Goal: Task Accomplishment & Management: Use online tool/utility

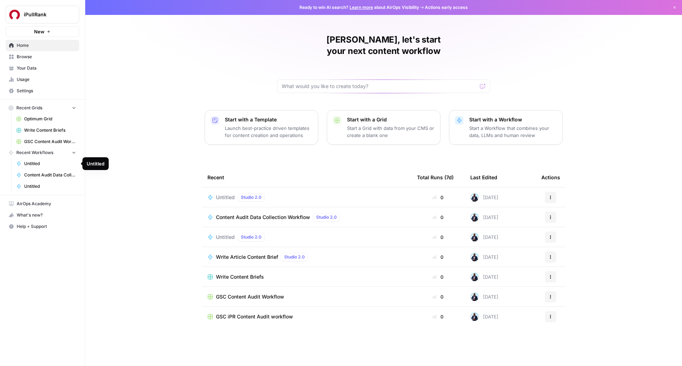
click at [38, 165] on span "Untitled" at bounding box center [50, 163] width 52 height 6
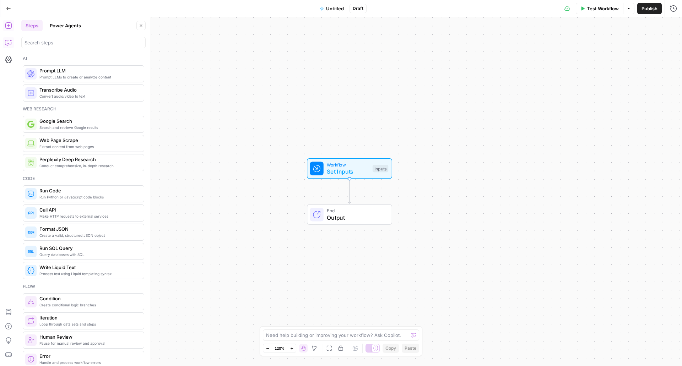
click at [10, 43] on icon "button" at bounding box center [8, 42] width 7 height 7
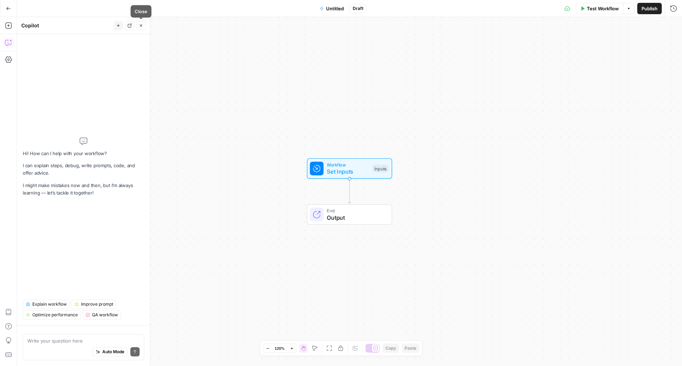
click at [140, 25] on icon "button" at bounding box center [141, 25] width 2 height 2
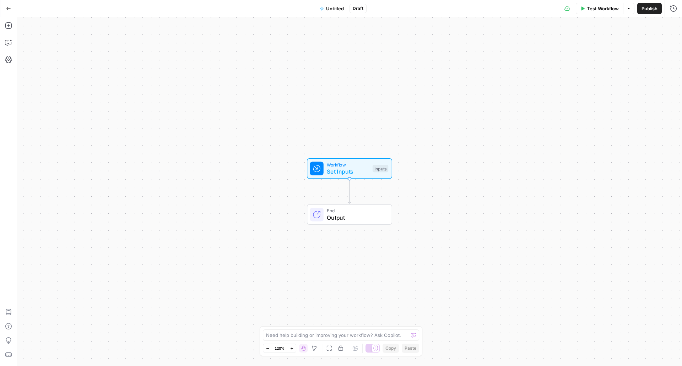
click at [10, 4] on button "Go Back" at bounding box center [8, 8] width 13 height 13
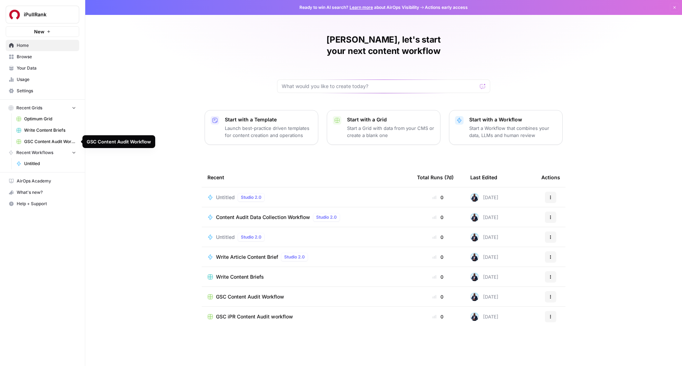
click at [42, 141] on span "GSC Content Audit Workflow" at bounding box center [50, 141] width 52 height 6
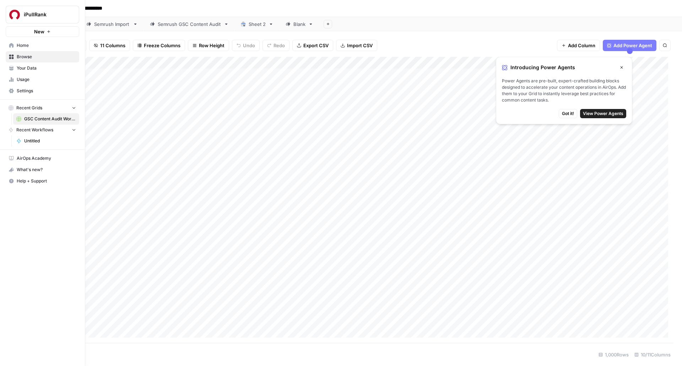
click at [48, 14] on span "iPullRank" at bounding box center [45, 14] width 43 height 7
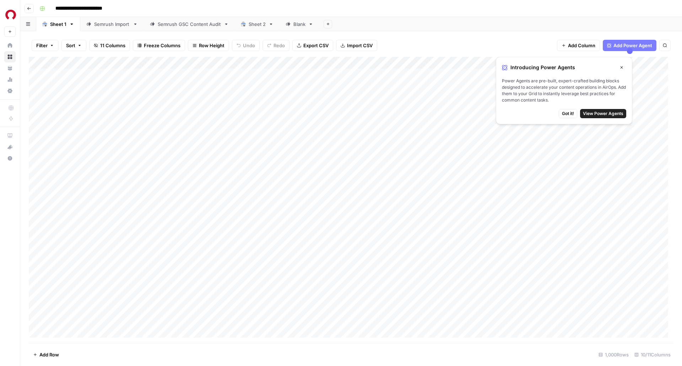
click at [24, 7] on header "**********" at bounding box center [350, 8] width 661 height 17
click at [29, 8] on icon "button" at bounding box center [29, 8] width 4 height 4
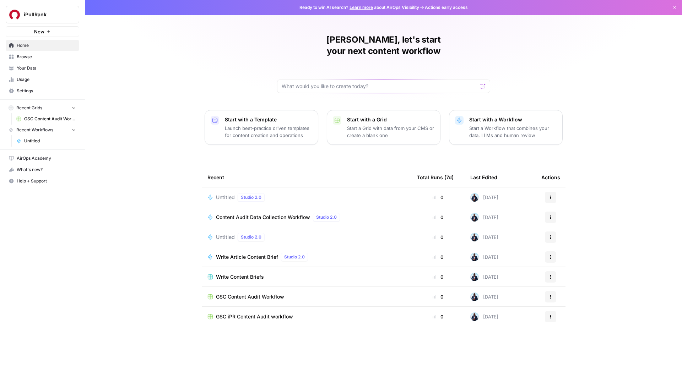
click at [240, 293] on span "GSC Content Audit Workflow" at bounding box center [250, 296] width 68 height 7
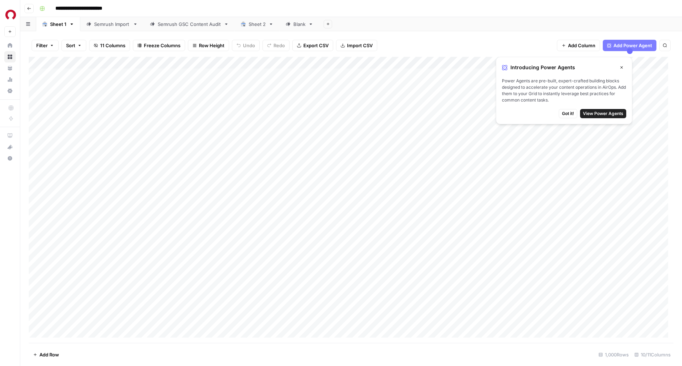
click at [118, 28] on link "Semrush Import" at bounding box center [112, 24] width 64 height 14
click at [171, 24] on div "Semrush GSC Content Audit" at bounding box center [189, 24] width 63 height 7
click at [29, 7] on icon "button" at bounding box center [29, 8] width 4 height 4
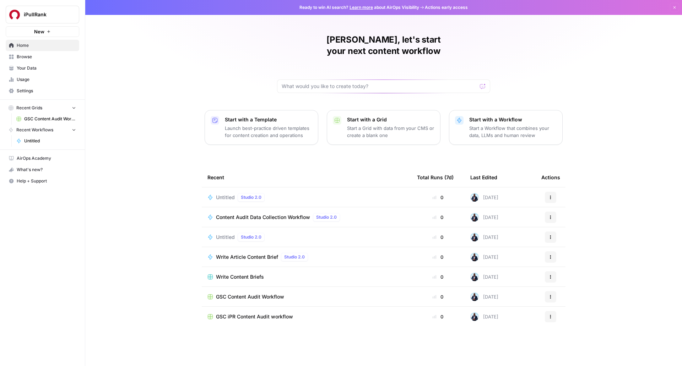
click at [35, 55] on span "Browse" at bounding box center [46, 57] width 59 height 6
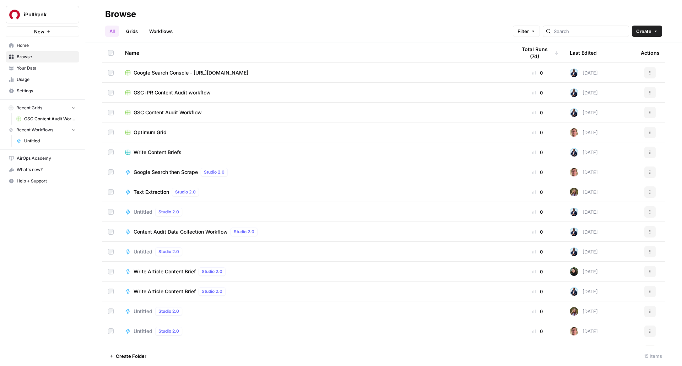
click at [172, 234] on span "Content Audit Data Collection Workflow" at bounding box center [180, 231] width 94 height 7
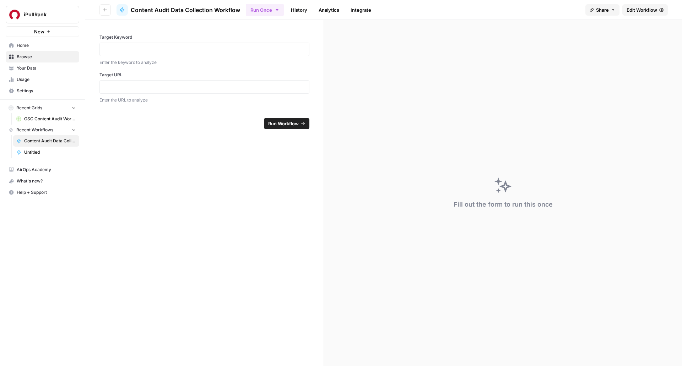
click at [305, 9] on link "History" at bounding box center [299, 9] width 25 height 11
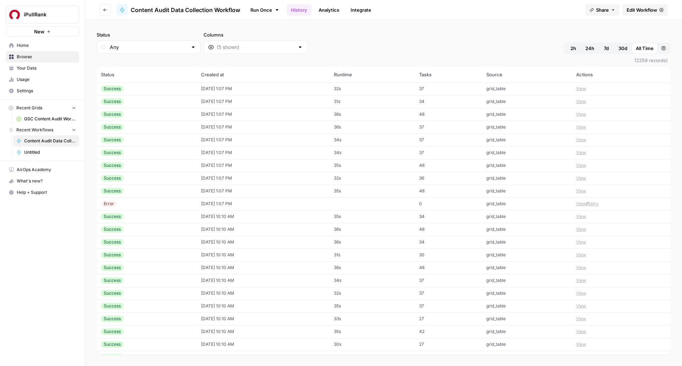
click at [628, 9] on span "Edit Workflow" at bounding box center [641, 9] width 31 height 7
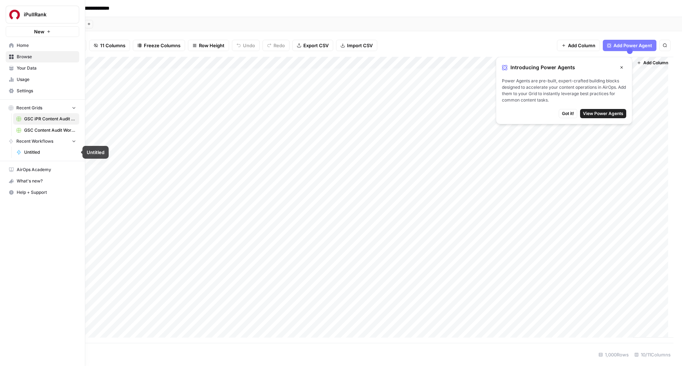
click at [36, 150] on span "Untitled" at bounding box center [50, 152] width 52 height 6
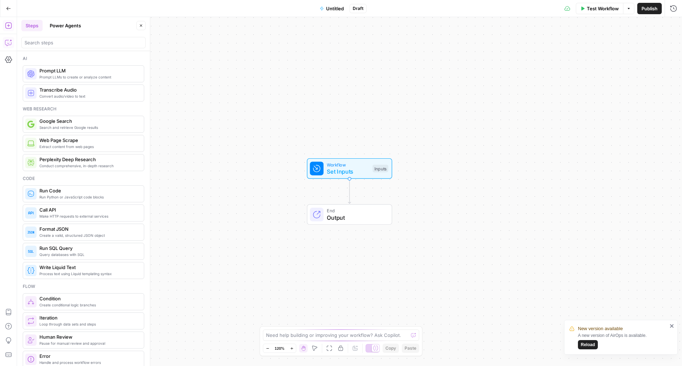
click at [8, 42] on icon "button" at bounding box center [8, 42] width 7 height 7
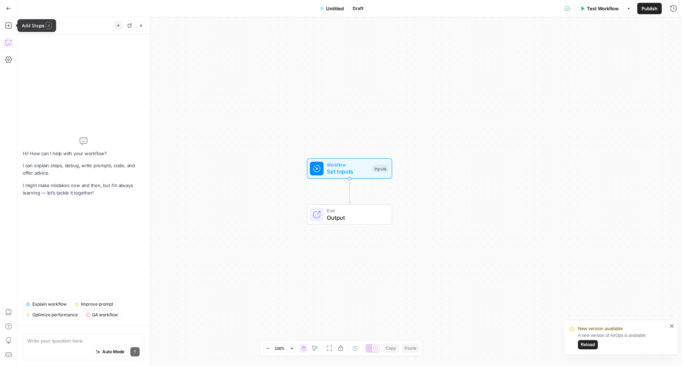
click at [5, 10] on button "Go Back" at bounding box center [8, 8] width 13 height 13
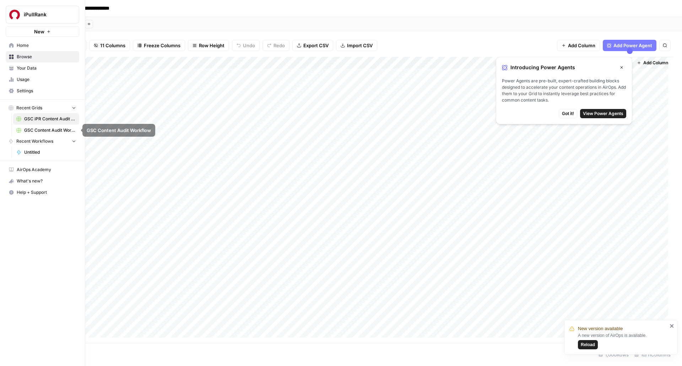
click at [33, 130] on span "GSC Content Audit Workflow" at bounding box center [50, 130] width 52 height 6
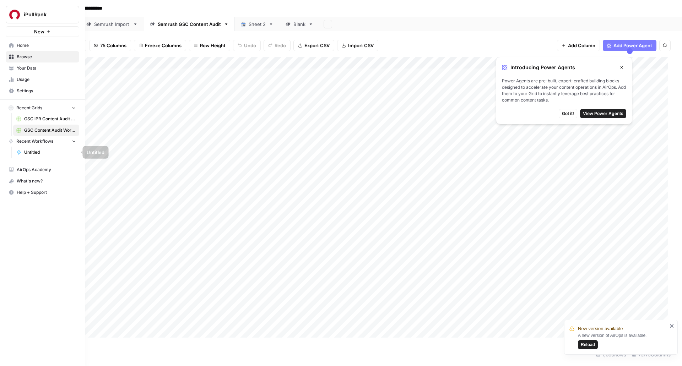
click at [36, 150] on span "Untitled" at bounding box center [50, 152] width 52 height 6
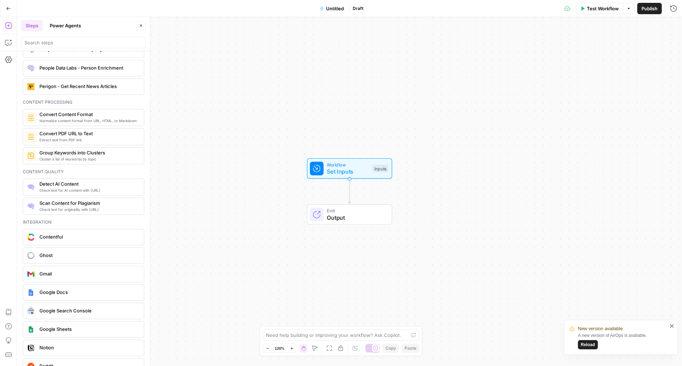
scroll to position [1126, 0]
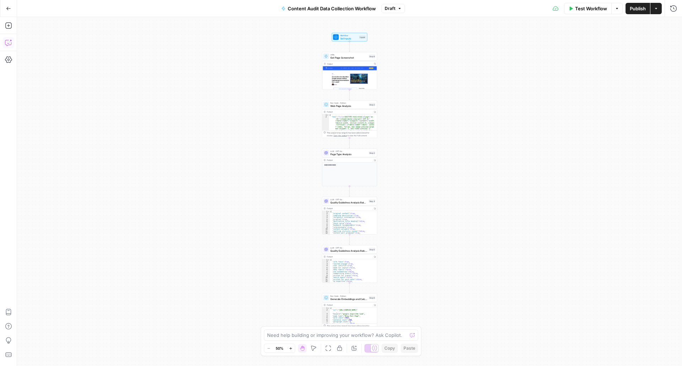
click at [11, 41] on icon "button" at bounding box center [8, 42] width 7 height 7
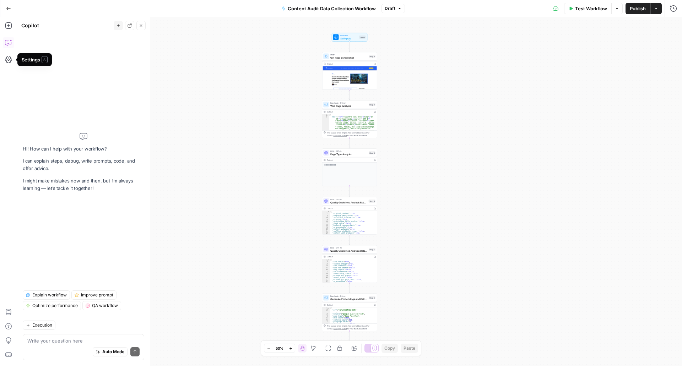
click at [8, 7] on icon "button" at bounding box center [8, 8] width 5 height 5
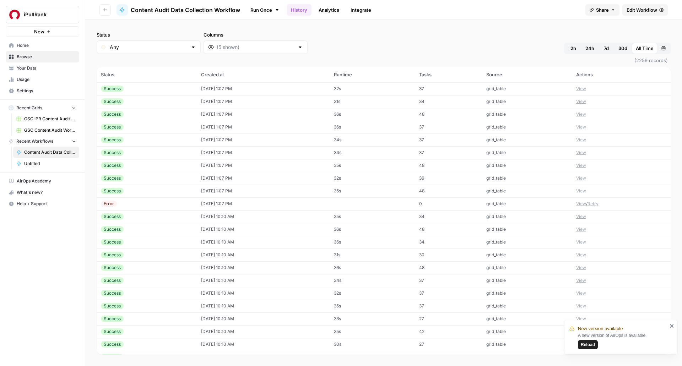
click at [109, 8] on button "Go back" at bounding box center [104, 9] width 11 height 11
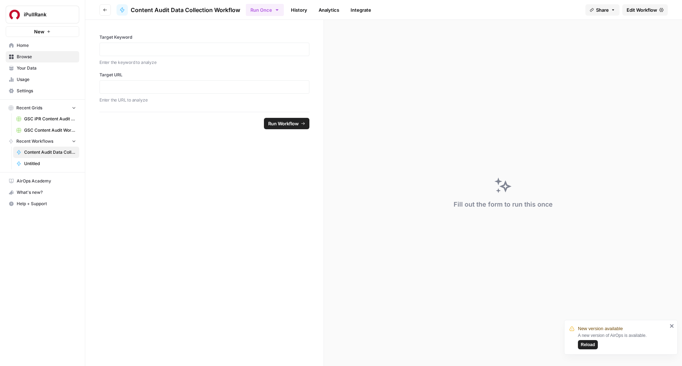
click at [329, 7] on link "Analytics" at bounding box center [328, 9] width 29 height 11
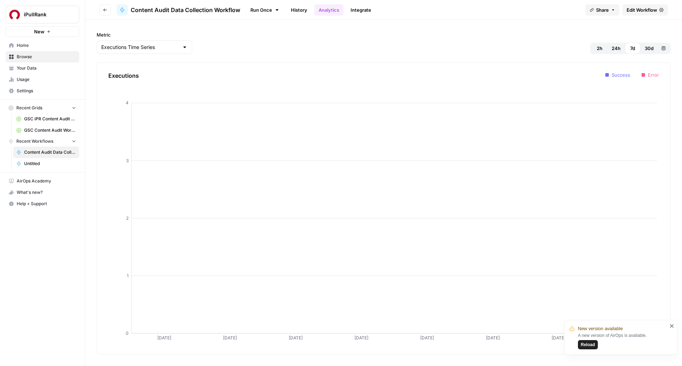
click at [301, 10] on link "History" at bounding box center [299, 9] width 25 height 11
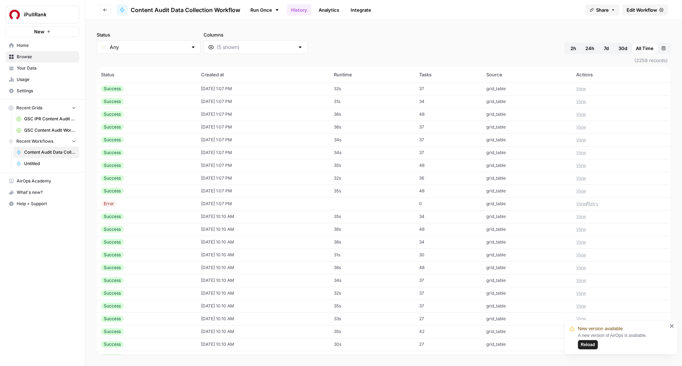
click at [357, 6] on link "Integrate" at bounding box center [360, 9] width 29 height 11
drag, startPoint x: 8, startPoint y: 0, endPoint x: 378, endPoint y: 122, distance: 390.0
click at [398, 36] on div "Status Any Columns 2h 24h 7d 30d All Time Custom range" at bounding box center [384, 42] width 574 height 23
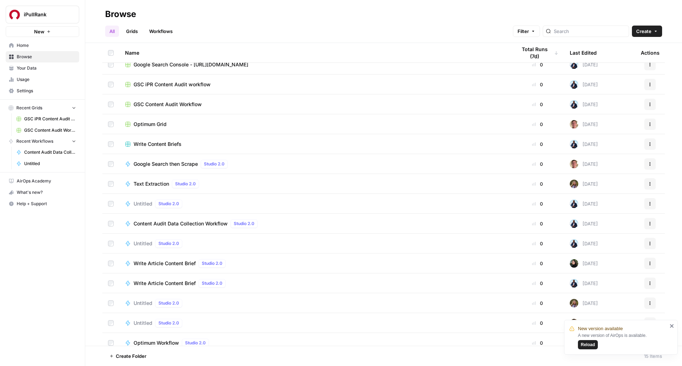
scroll to position [15, 0]
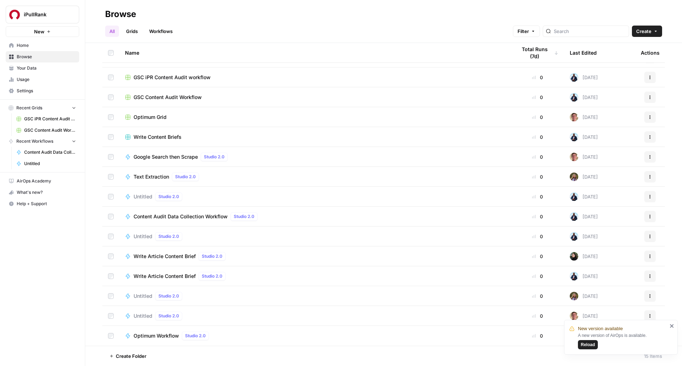
click at [670, 327] on icon "close" at bounding box center [672, 326] width 4 height 4
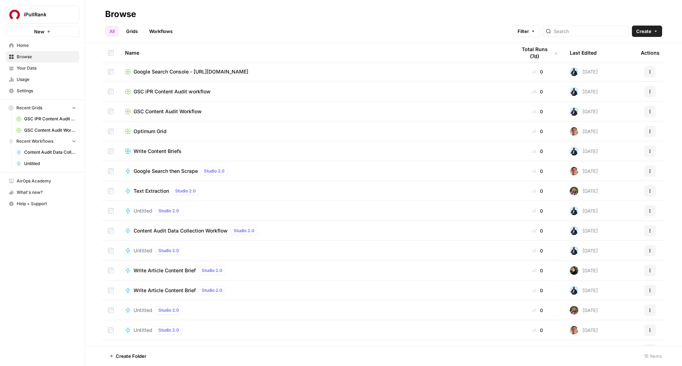
scroll to position [0, 0]
click at [177, 270] on span "Write Article Content Brief" at bounding box center [164, 271] width 62 height 7
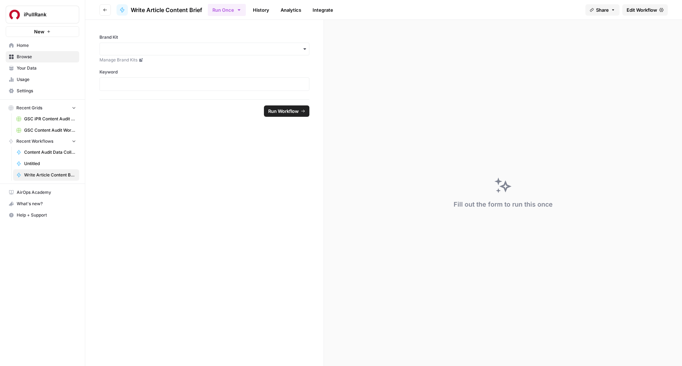
click at [646, 9] on span "Edit Workflow" at bounding box center [641, 9] width 31 height 7
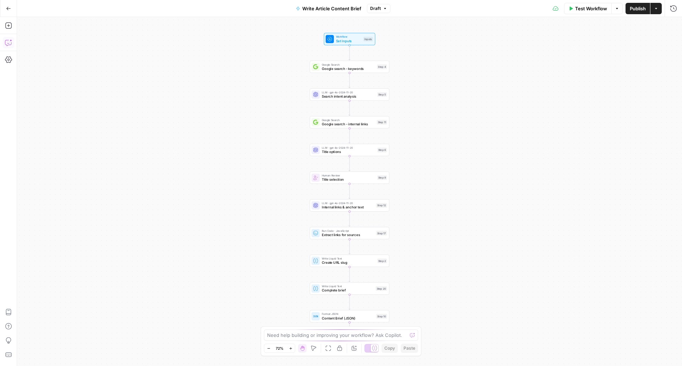
click at [7, 44] on icon "button" at bounding box center [8, 42] width 7 height 7
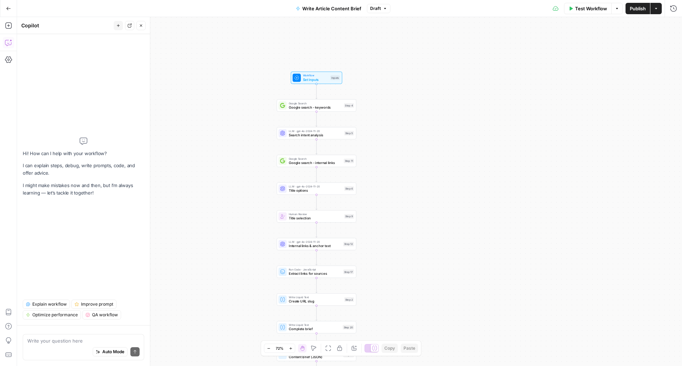
drag, startPoint x: 253, startPoint y: 139, endPoint x: 220, endPoint y: 125, distance: 35.9
click at [220, 125] on div "Workflow Set Inputs Inputs Google Search Google search - keywords Step 4 LLM · …" at bounding box center [349, 191] width 665 height 349
click at [4, 8] on button "Go Back" at bounding box center [8, 8] width 13 height 13
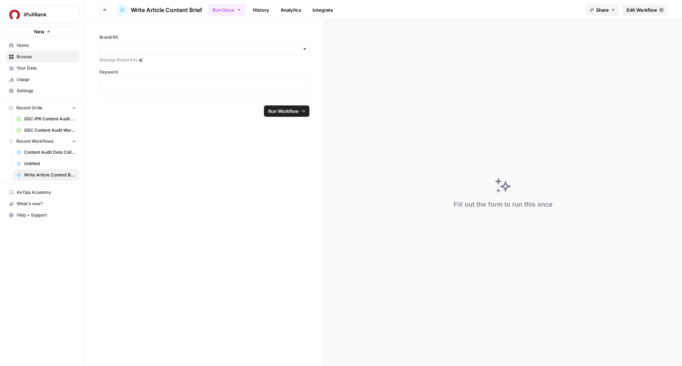
click at [38, 43] on span "Home" at bounding box center [46, 45] width 59 height 6
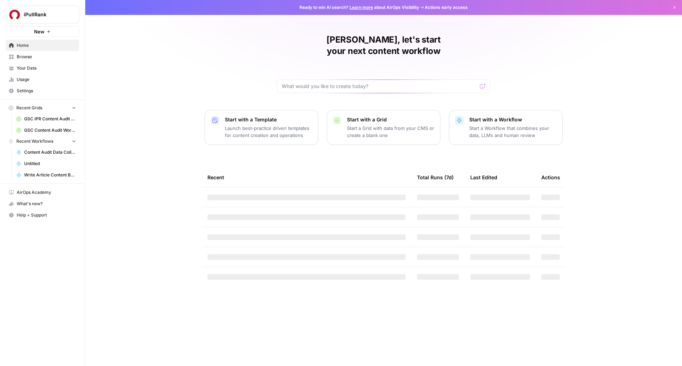
click at [53, 14] on span "iPullRank" at bounding box center [45, 14] width 43 height 7
click at [45, 67] on span "Rocket" at bounding box center [69, 64] width 94 height 7
